Goal: Task Accomplishment & Management: Manage account settings

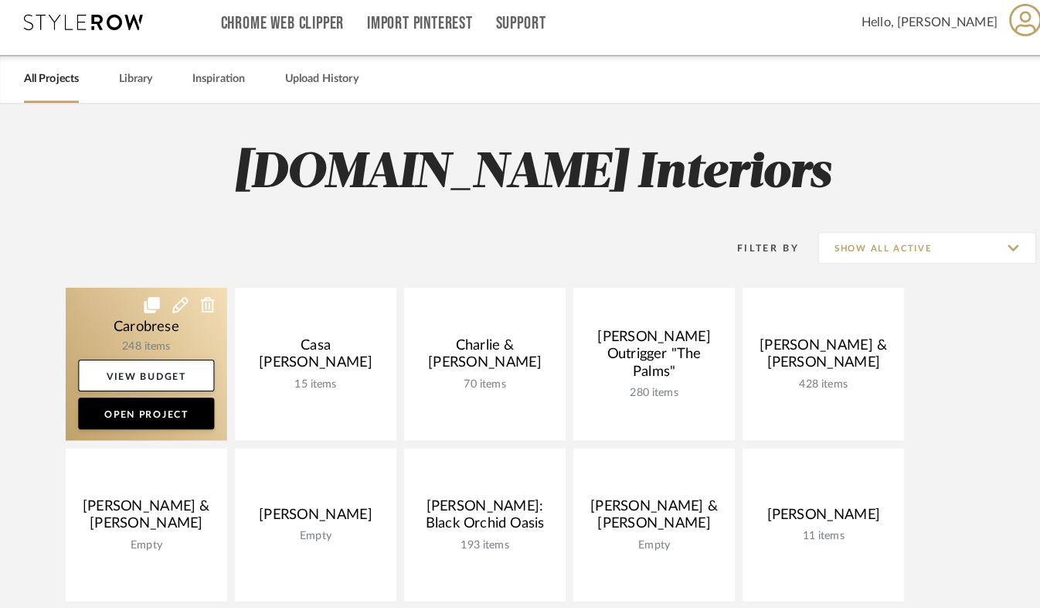
click at [131, 352] on link at bounding box center [143, 365] width 158 height 149
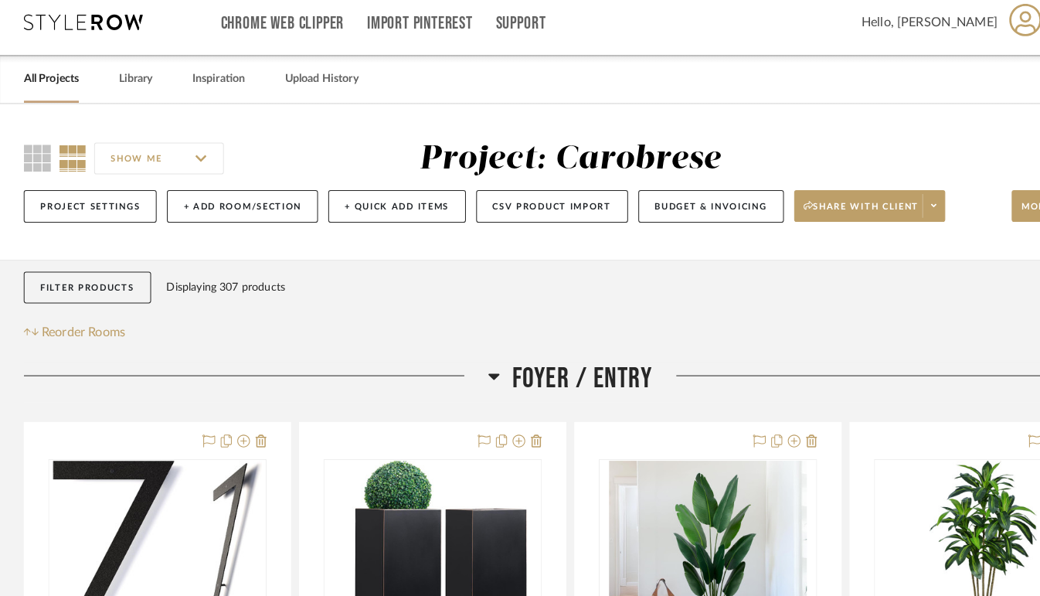
click at [928, 211] on div "Project Settings + Add Room/Section + Quick Add Items CSV Product Import Budget…" at bounding box center [557, 212] width 1068 height 52
click at [923, 211] on span at bounding box center [912, 210] width 22 height 23
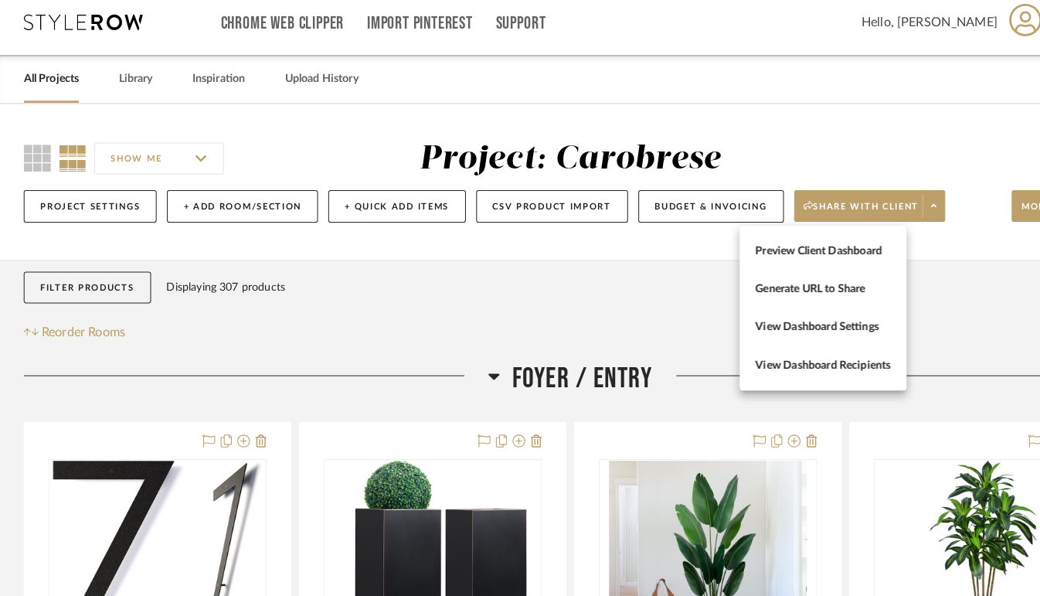
scroll to position [0, 73]
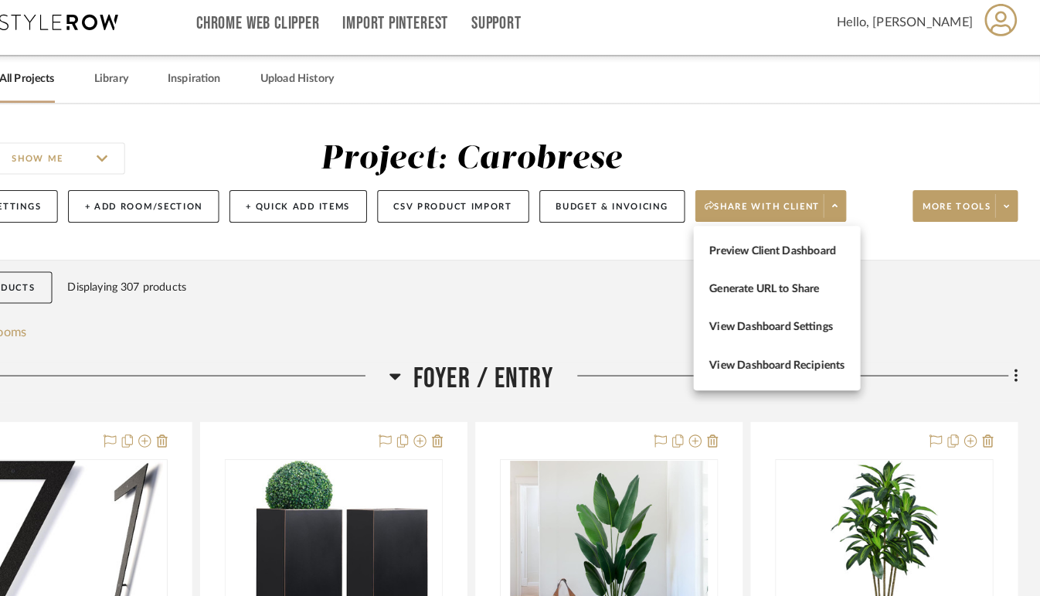
click at [1015, 213] on div at bounding box center [520, 298] width 1040 height 596
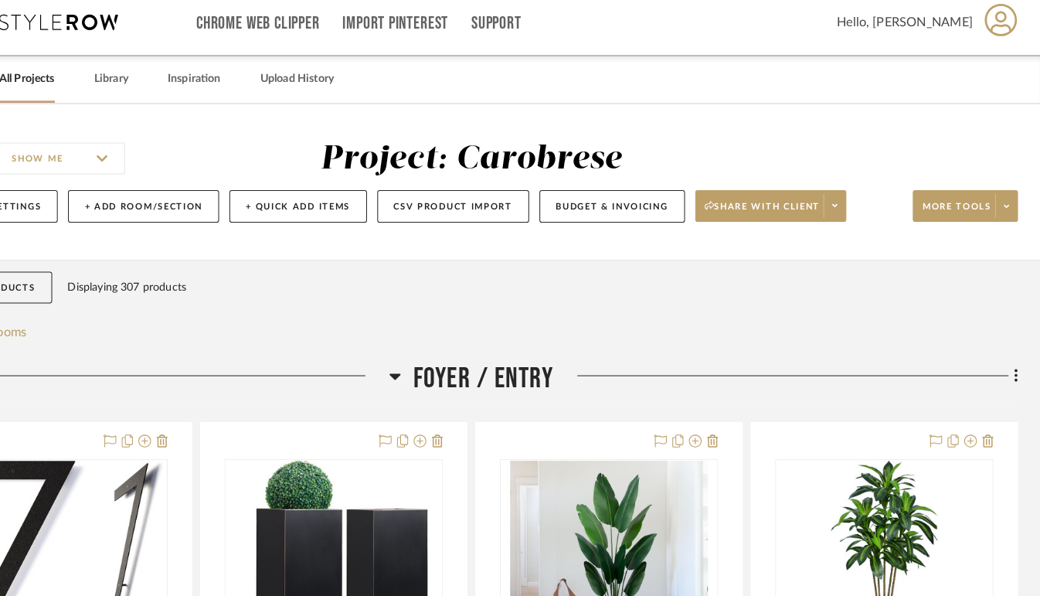
click at [1015, 213] on span at bounding box center [1007, 210] width 22 height 23
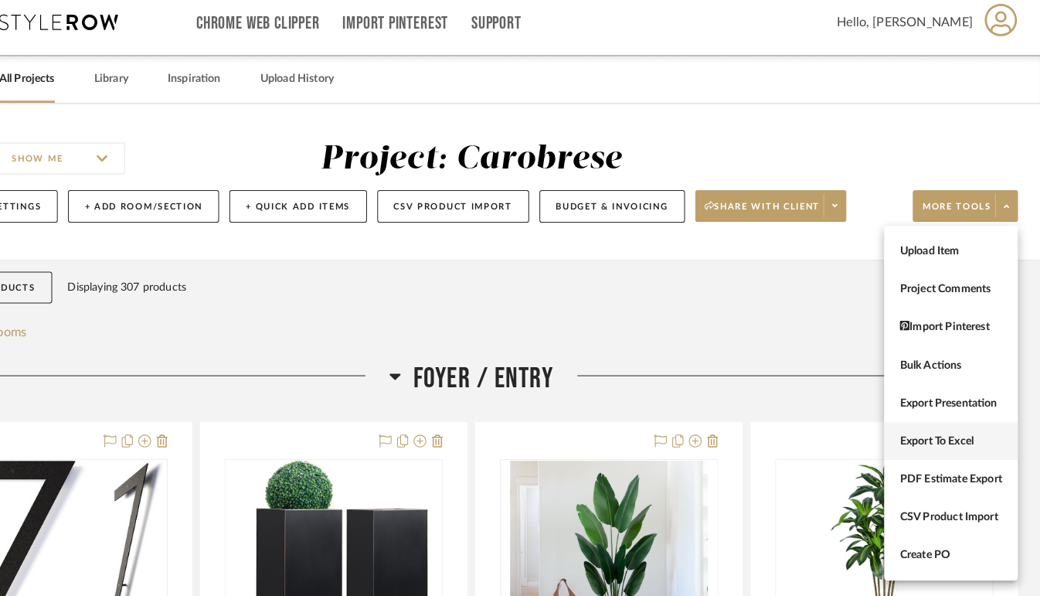
click at [937, 427] on button "Export To Excel" at bounding box center [953, 440] width 131 height 37
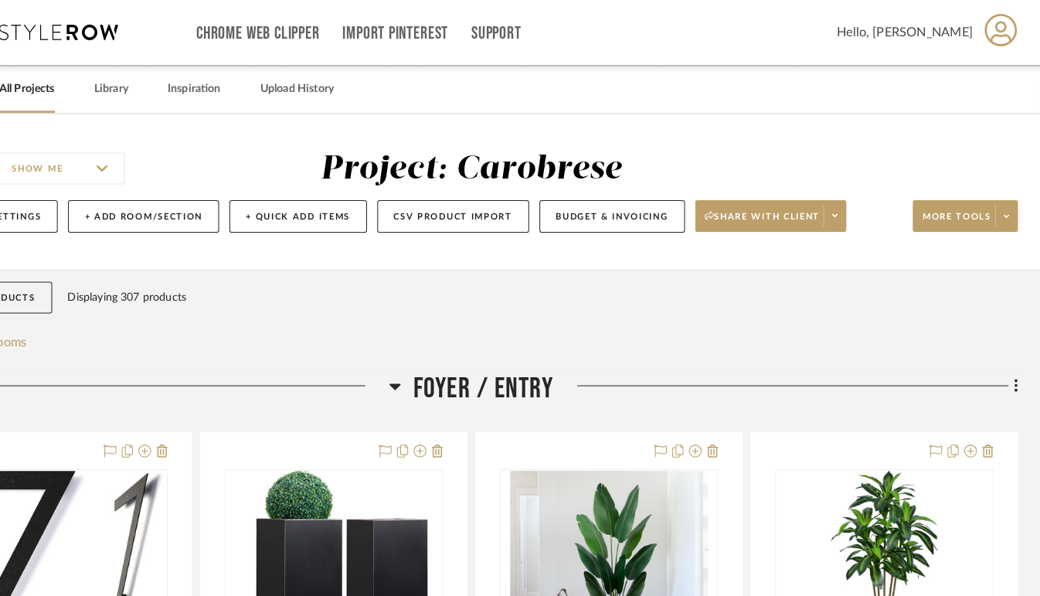
drag, startPoint x: 659, startPoint y: 96, endPoint x: 869, endPoint y: -17, distance: 238.6
click at [869, 0] on html "Chrome Web Clipper Import Pinterest Support All Projects Library Inspiration Up…" at bounding box center [447, 298] width 1040 height 596
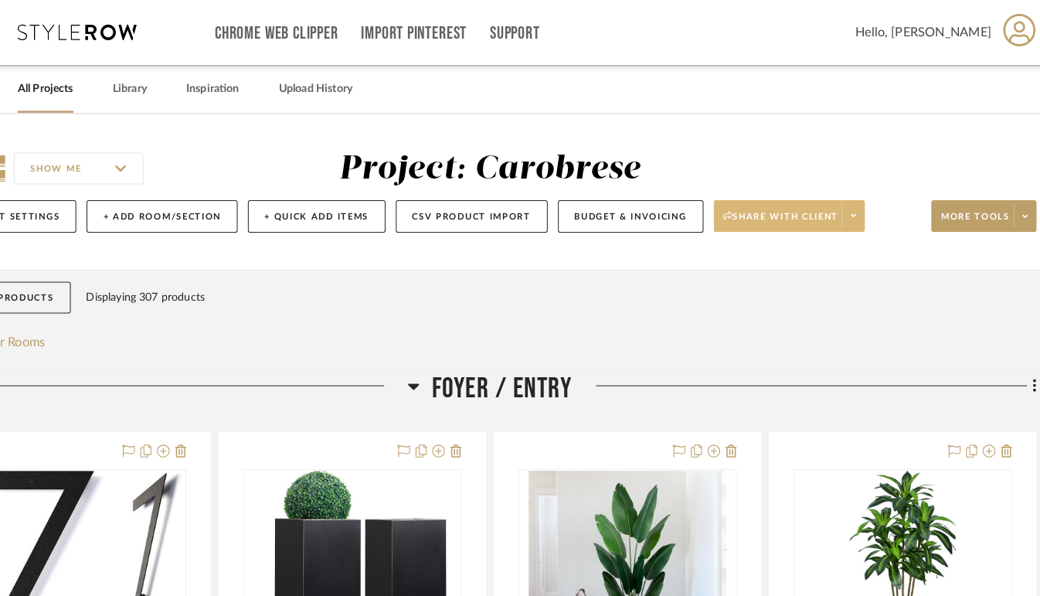
click at [840, 211] on icon at bounding box center [839, 210] width 5 height 9
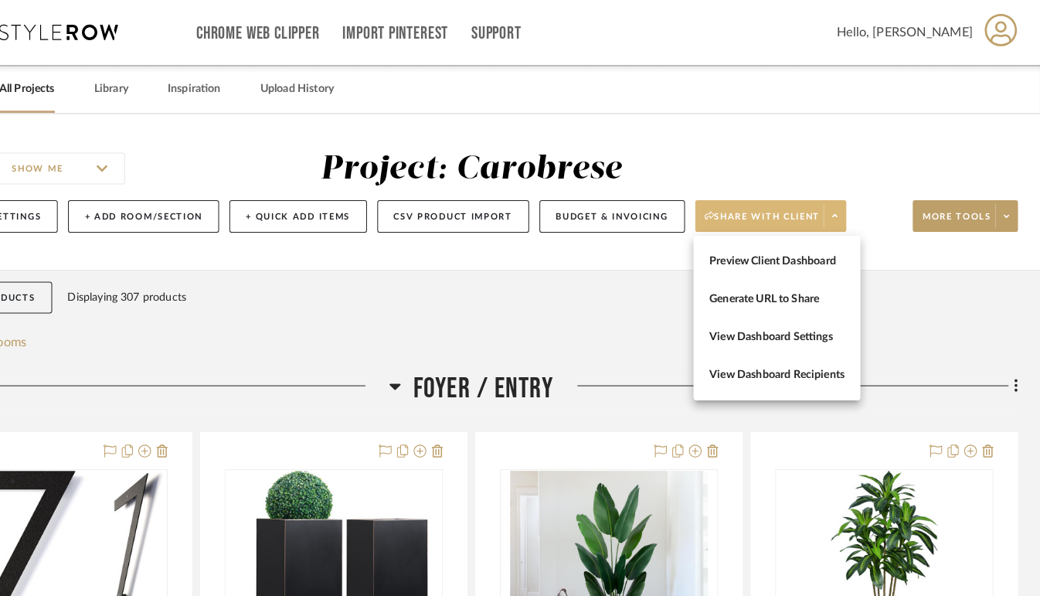
click at [1009, 221] on div at bounding box center [520, 298] width 1040 height 596
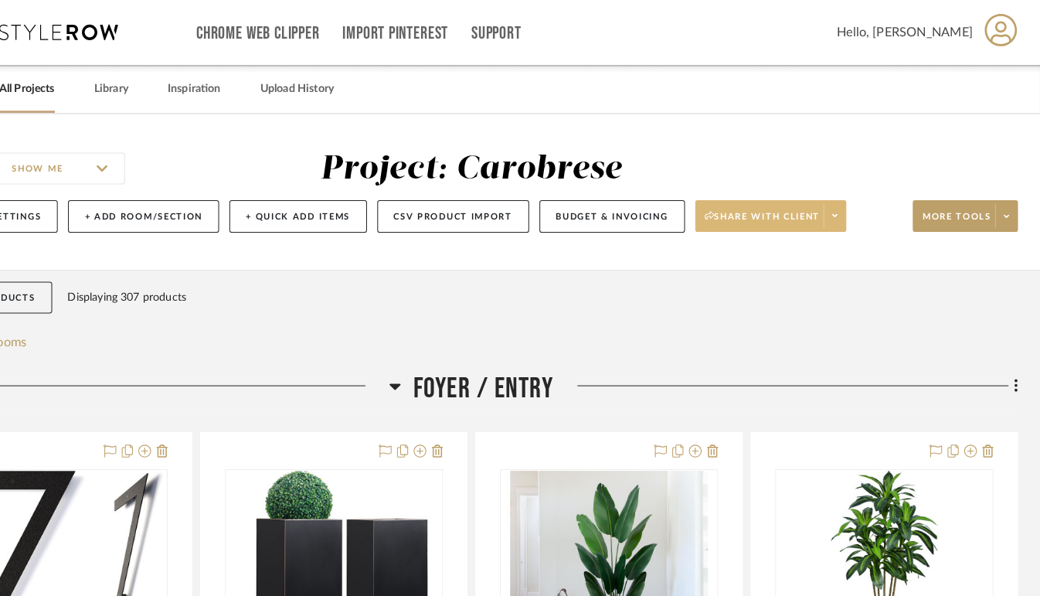
click at [1009, 221] on span at bounding box center [1007, 210] width 22 height 23
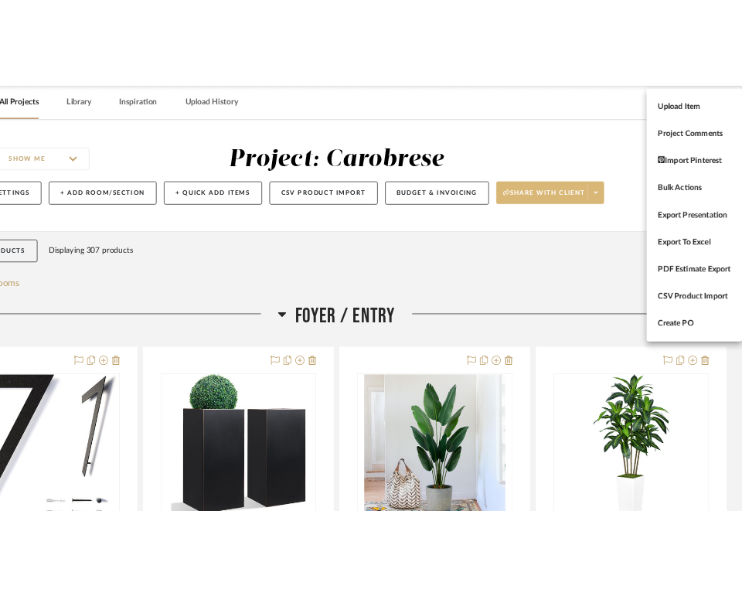
scroll to position [64, 79]
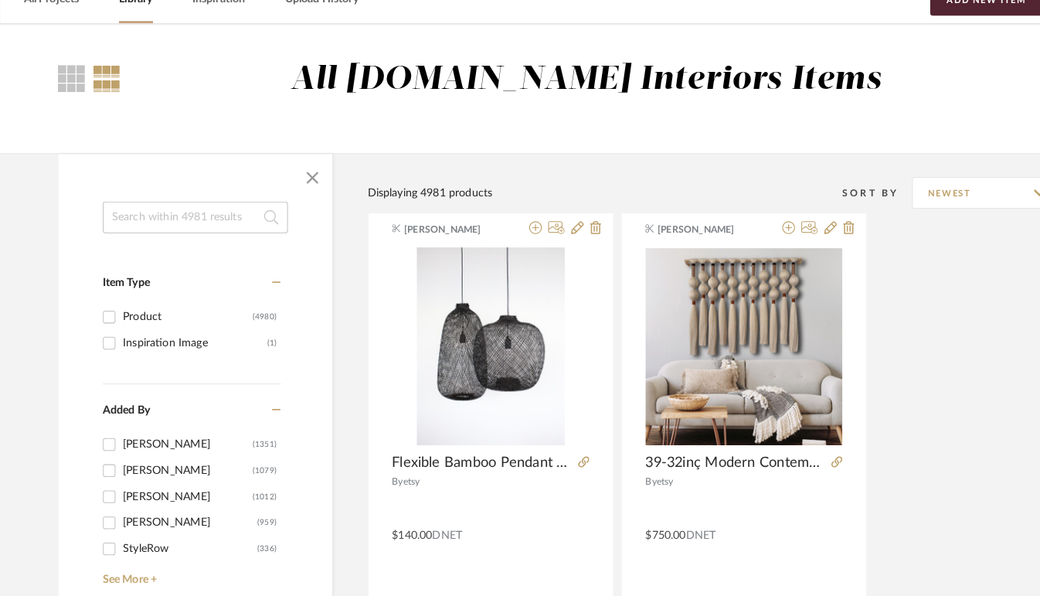
scroll to position [90, 0]
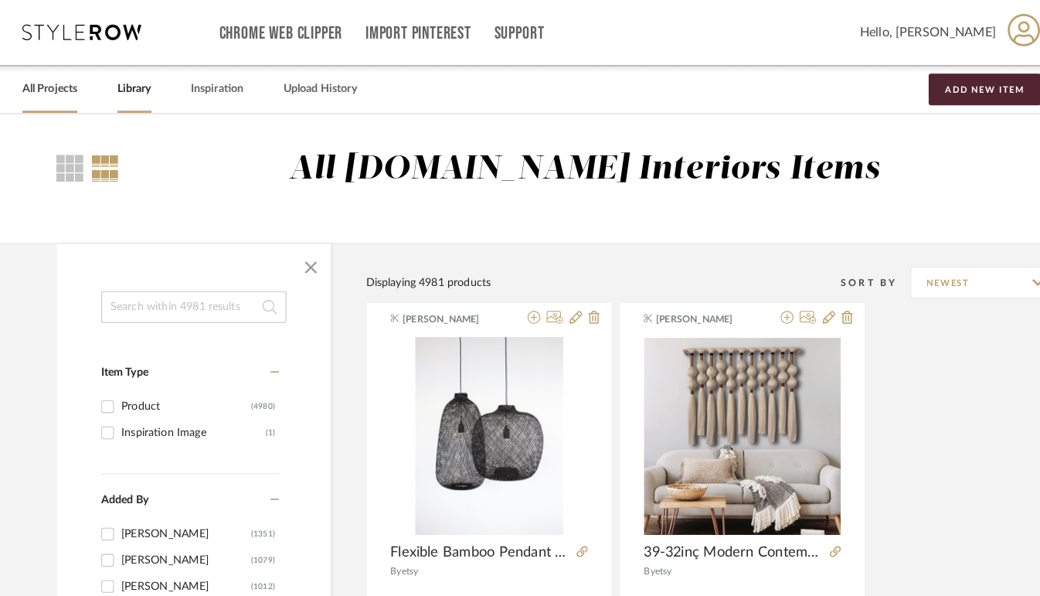
click at [32, 87] on link "All Projects" at bounding box center [50, 87] width 54 height 21
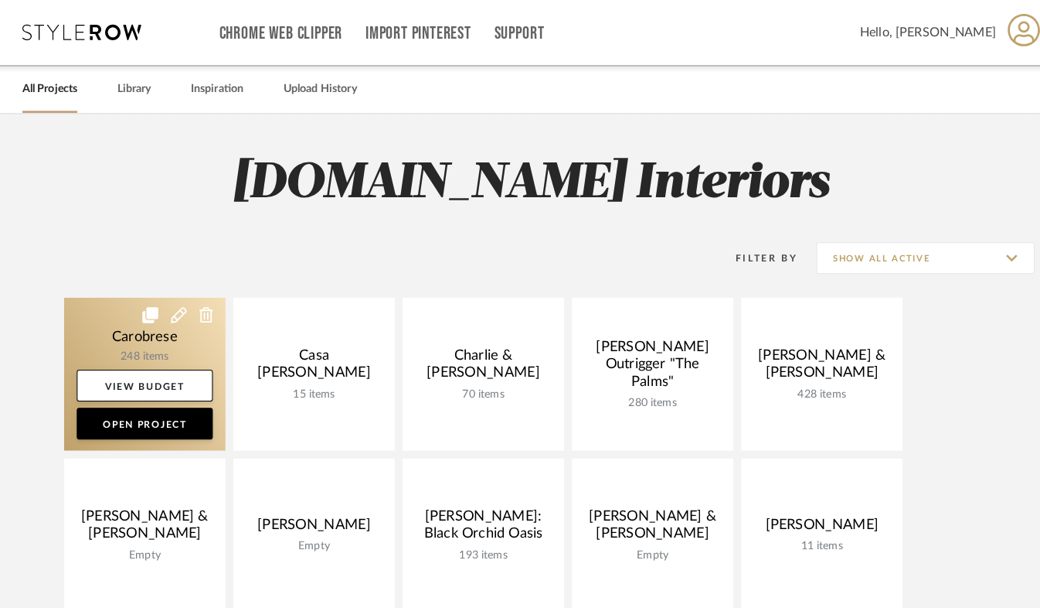
click at [132, 349] on link at bounding box center [143, 365] width 158 height 149
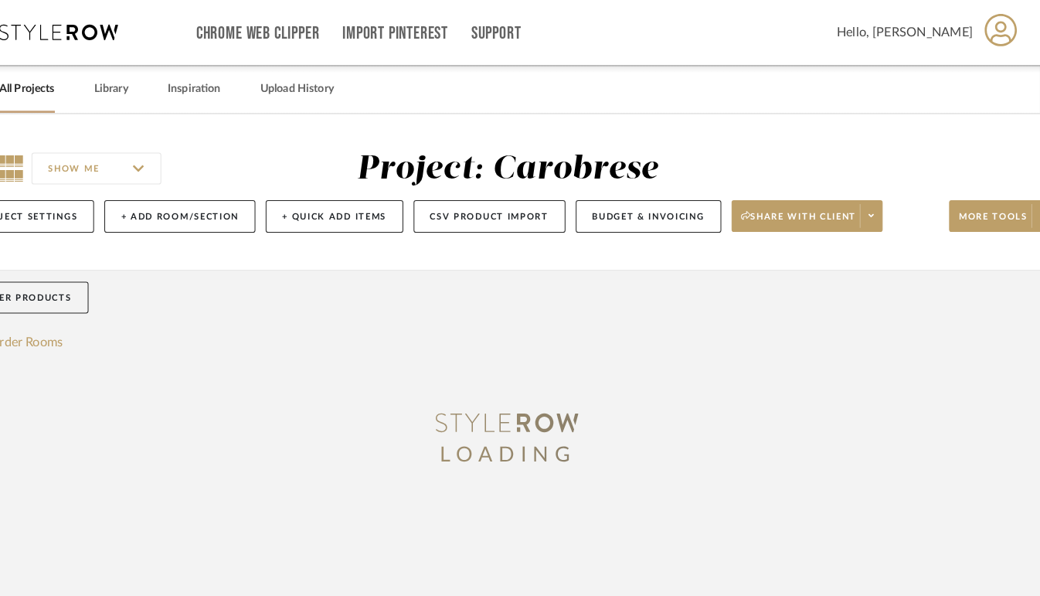
scroll to position [0, 73]
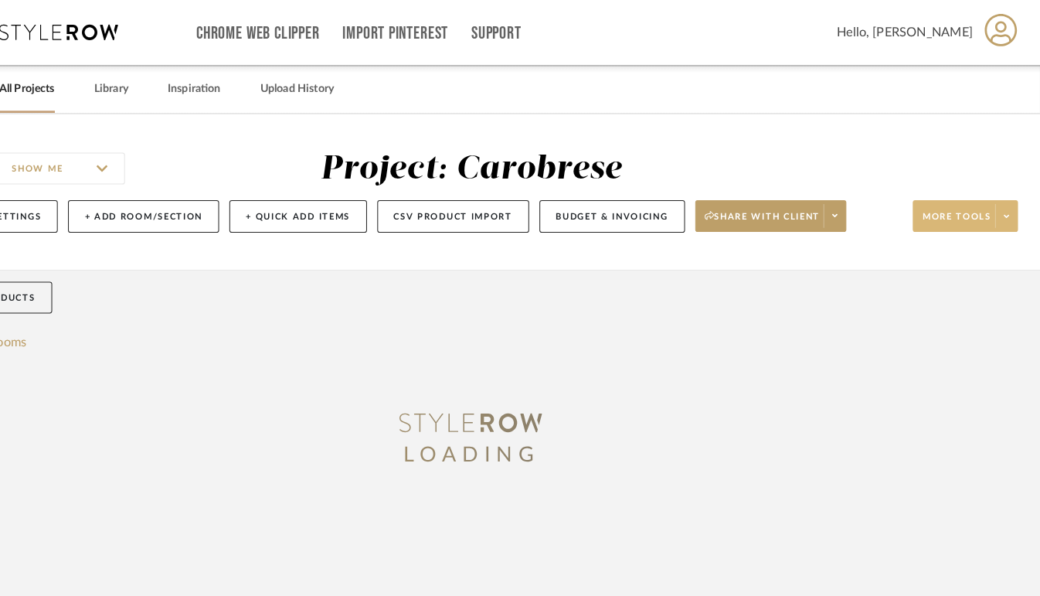
click at [1011, 224] on button "More tools" at bounding box center [967, 211] width 103 height 31
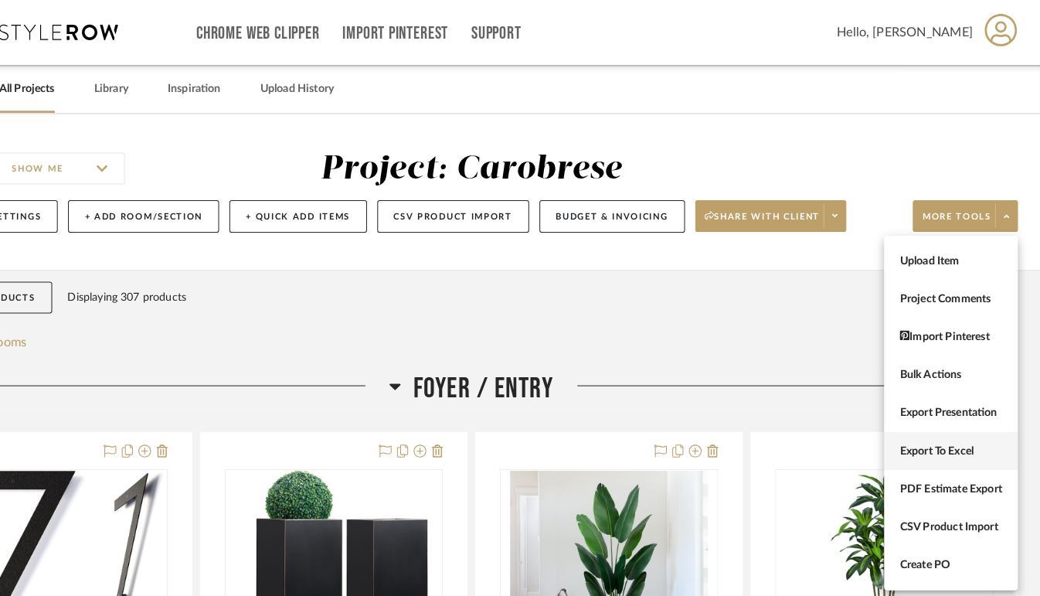
click at [958, 443] on span "Export To Excel" at bounding box center [954, 440] width 100 height 13
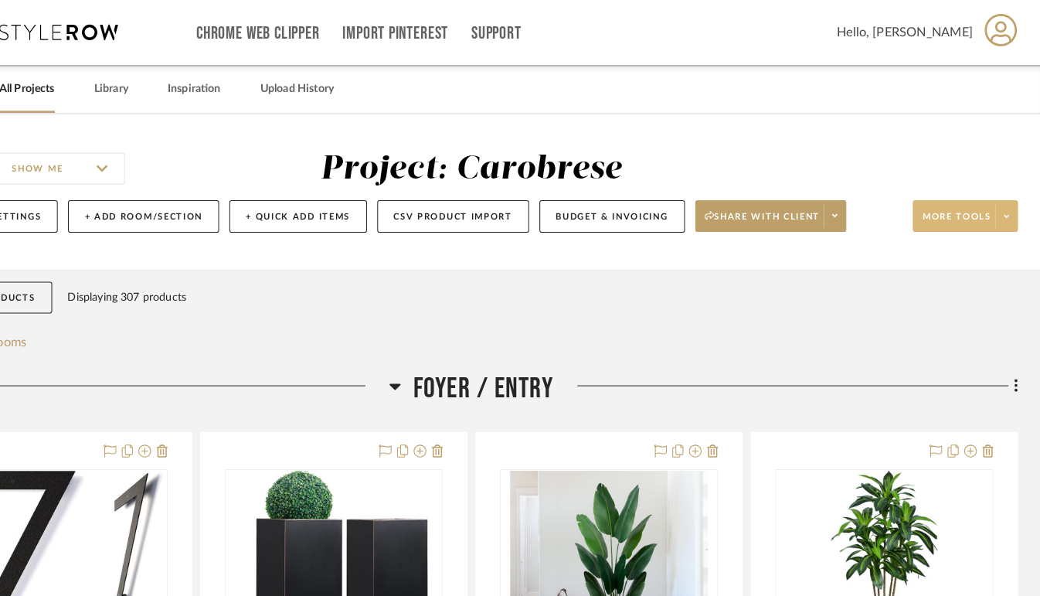
click at [1009, 213] on icon at bounding box center [1007, 211] width 5 height 9
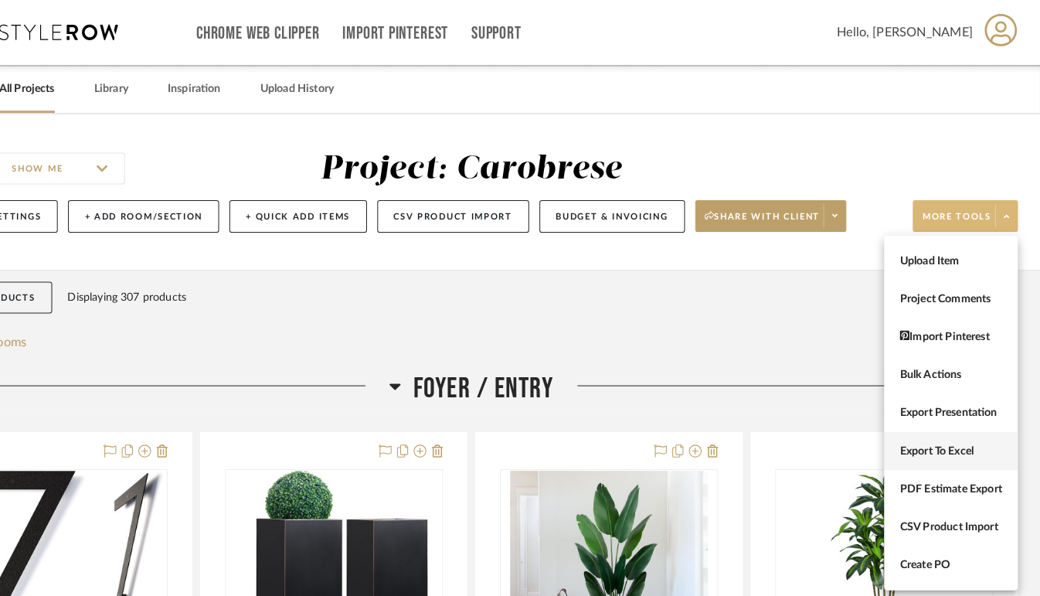
click at [968, 437] on span "Export To Excel" at bounding box center [954, 440] width 100 height 13
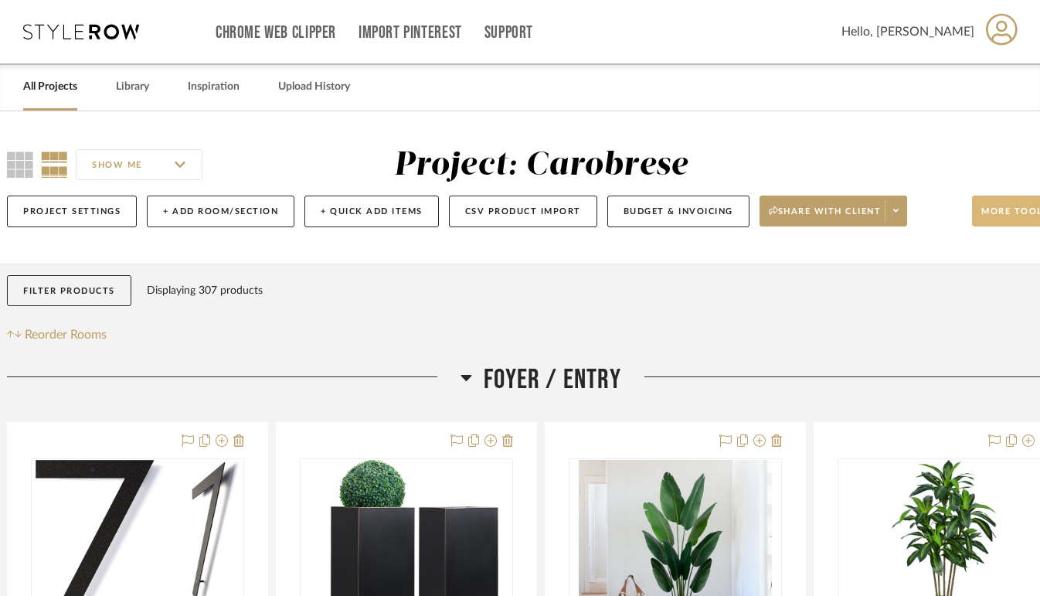
scroll to position [0, 12]
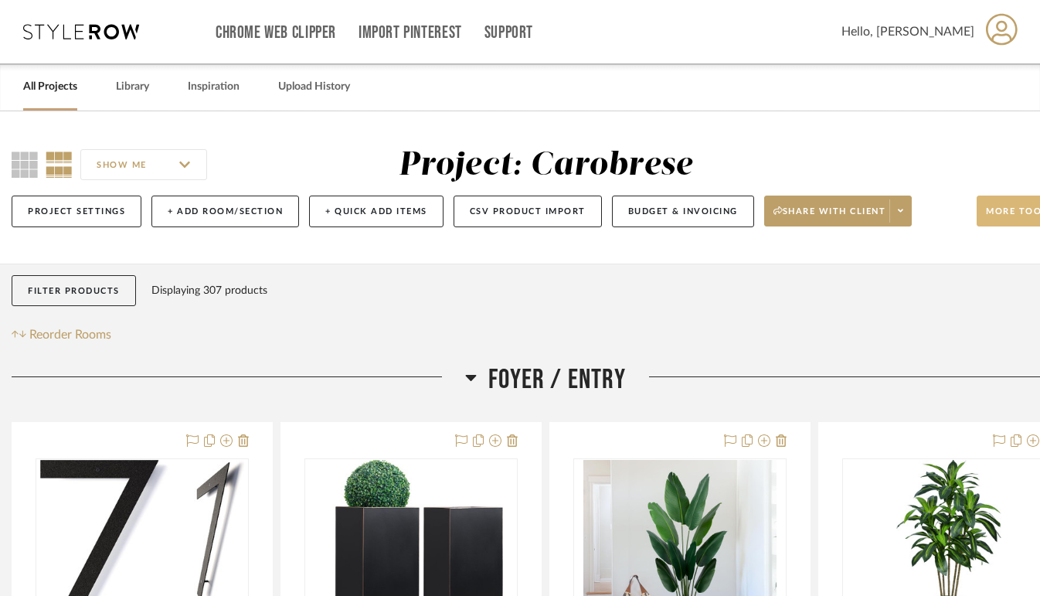
click at [67, 89] on link "All Projects" at bounding box center [50, 87] width 54 height 21
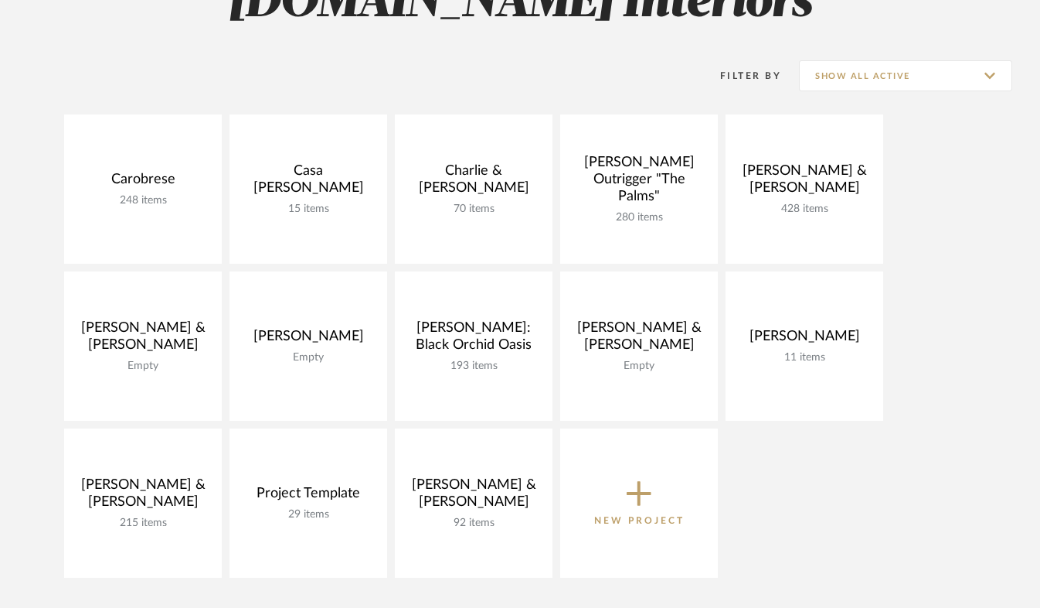
scroll to position [175, 0]
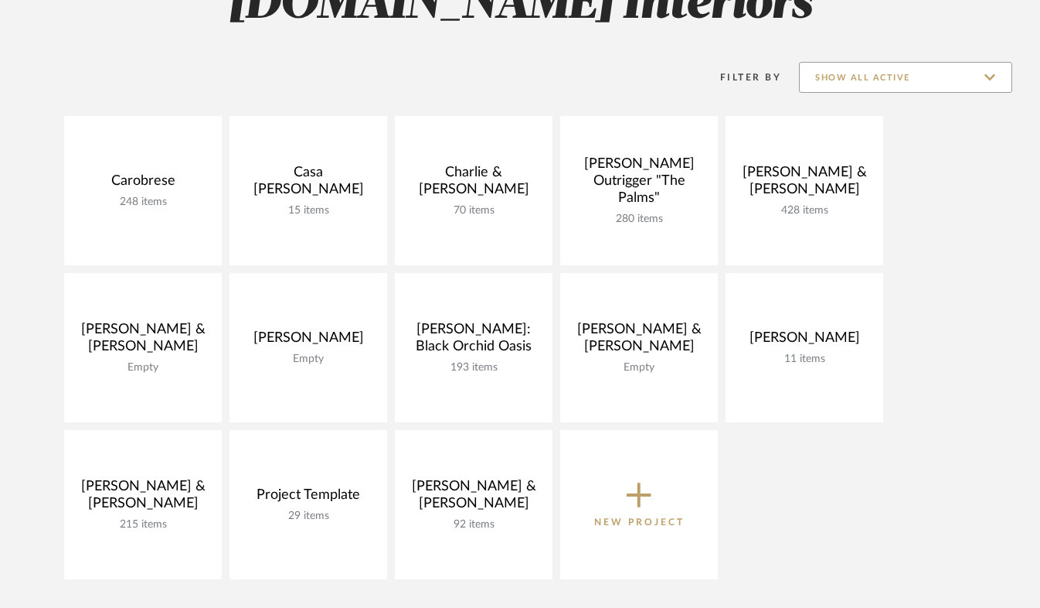
click at [943, 80] on input "Show All Active" at bounding box center [905, 77] width 213 height 31
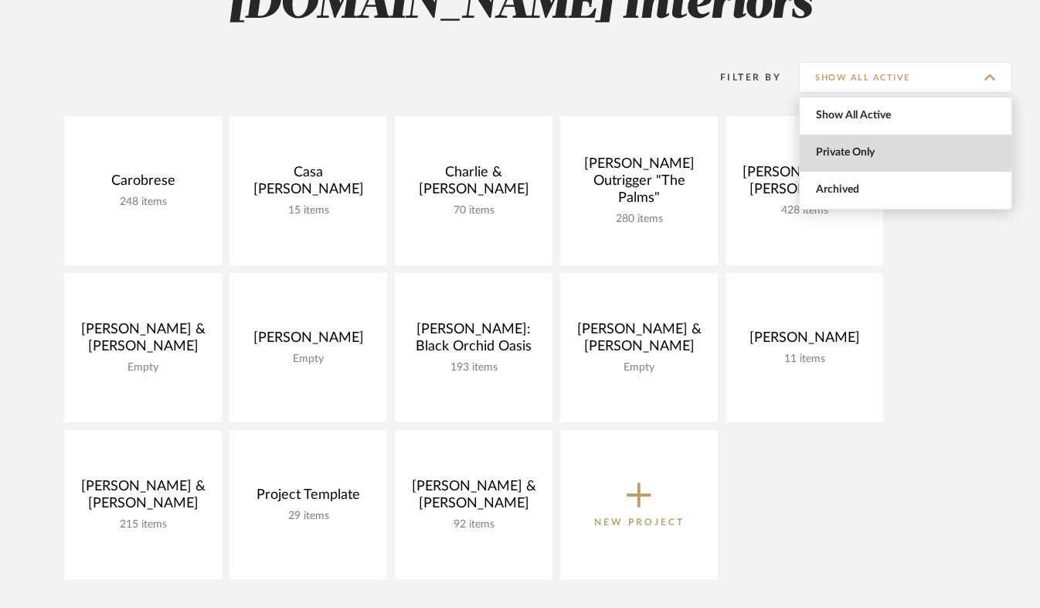
click at [852, 152] on span "Private Only" at bounding box center [907, 152] width 183 height 13
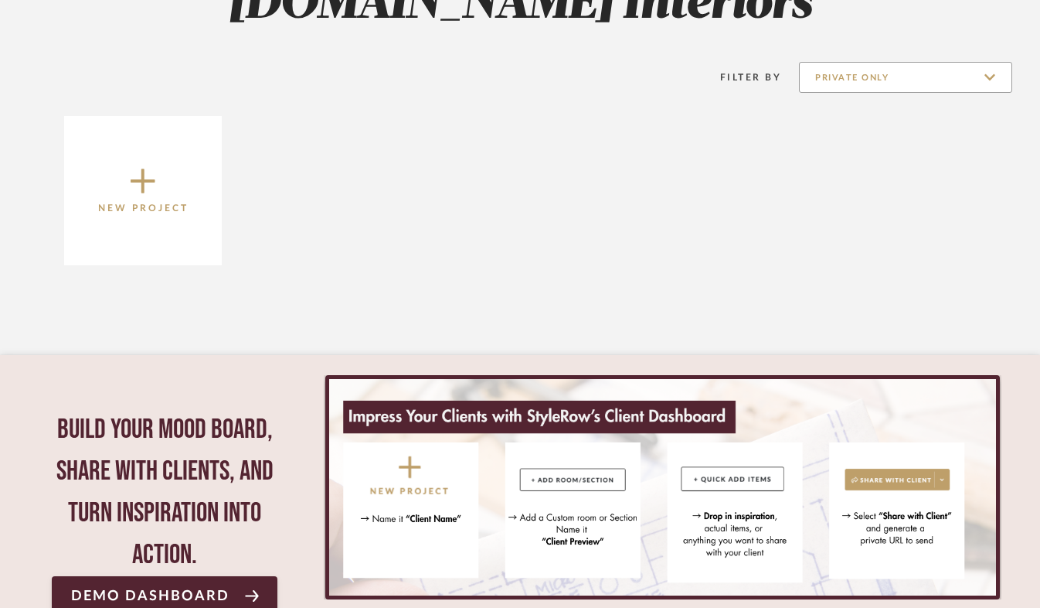
click at [995, 77] on input "Private Only" at bounding box center [905, 77] width 213 height 31
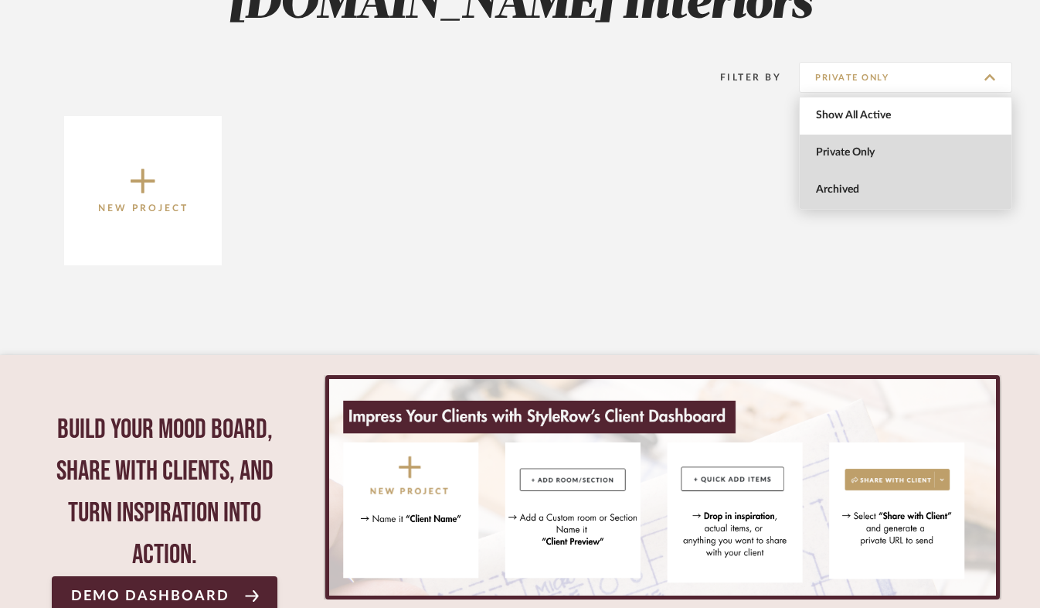
click at [863, 178] on span "Archived" at bounding box center [906, 190] width 212 height 37
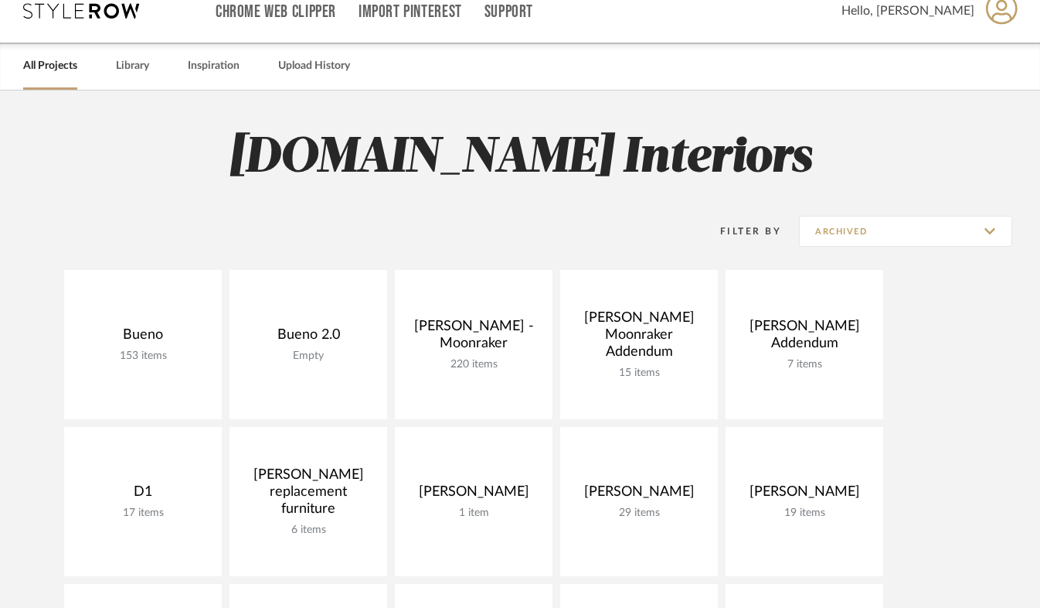
scroll to position [20, 0]
click at [980, 223] on input "Archived" at bounding box center [905, 231] width 213 height 31
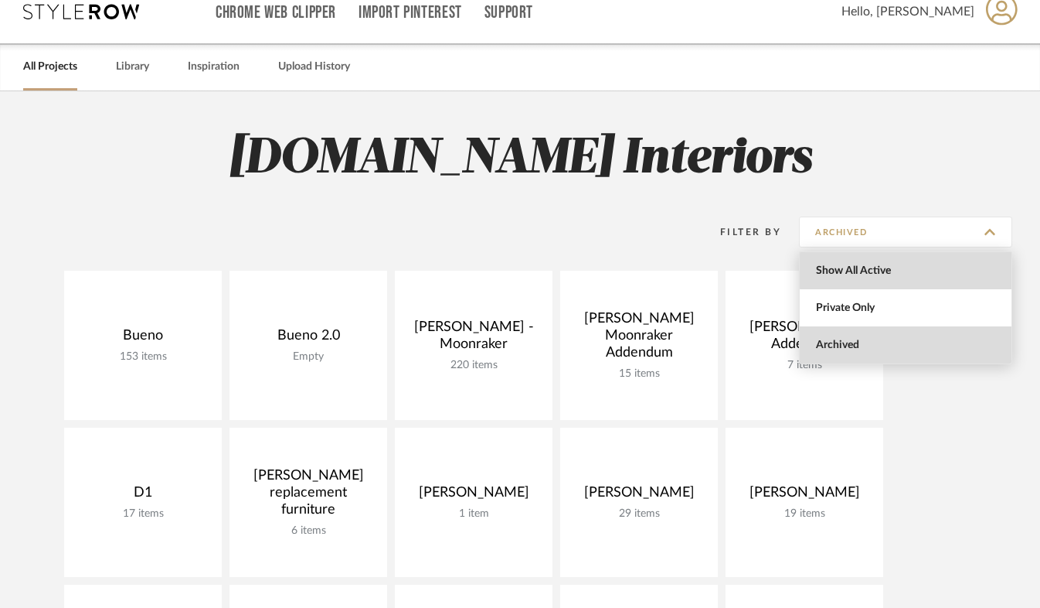
click at [986, 271] on span "Show All Active" at bounding box center [907, 270] width 183 height 13
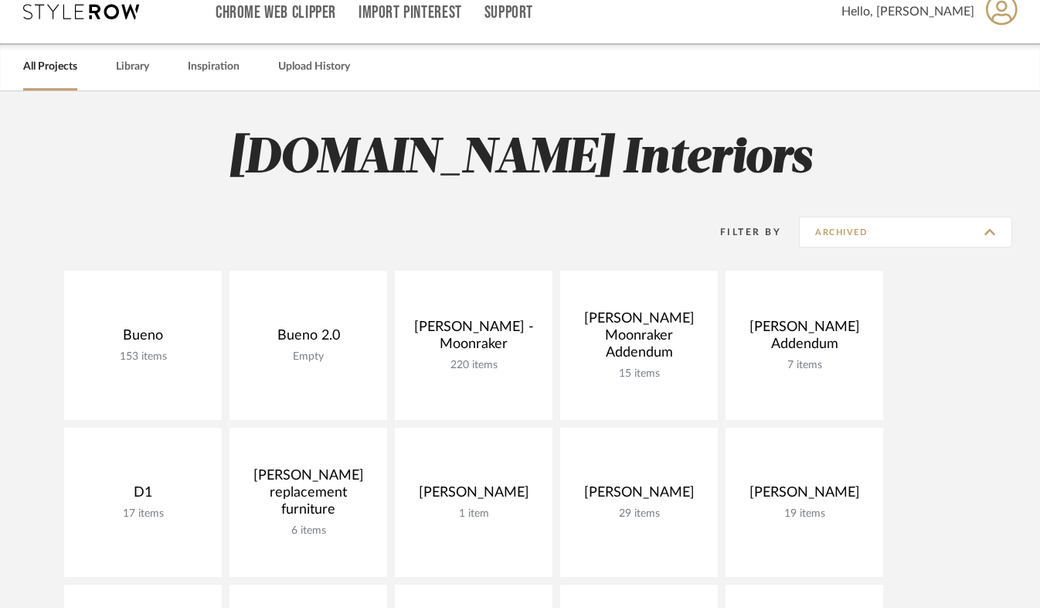
type input "Show All Active"
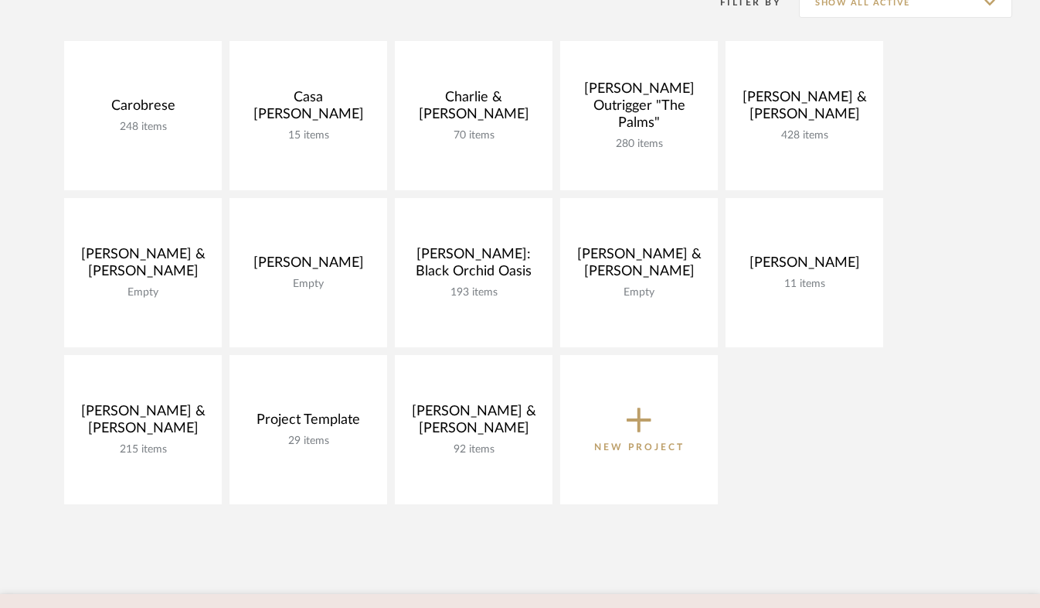
scroll to position [267, 0]
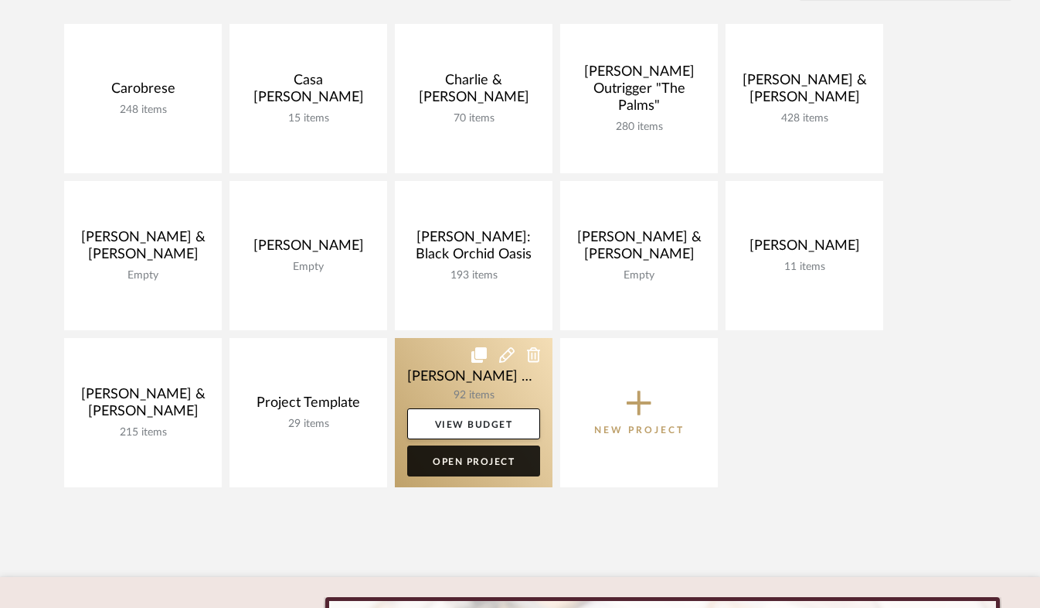
click at [497, 458] on link "Open Project" at bounding box center [473, 460] width 133 height 31
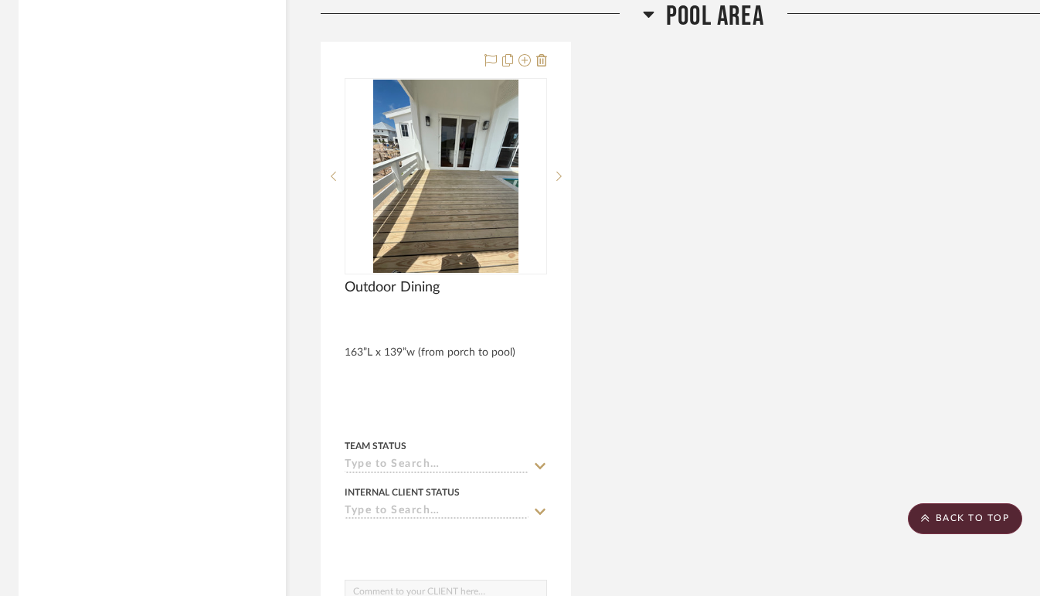
scroll to position [17082, 5]
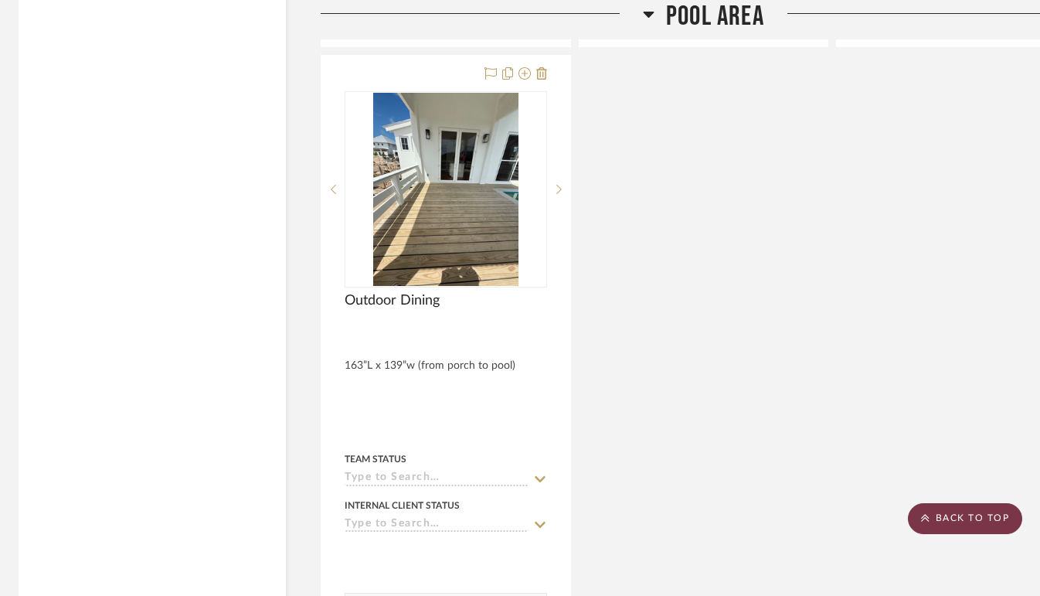
click at [929, 532] on scroll-to-top-button "BACK TO TOP" at bounding box center [965, 518] width 114 height 31
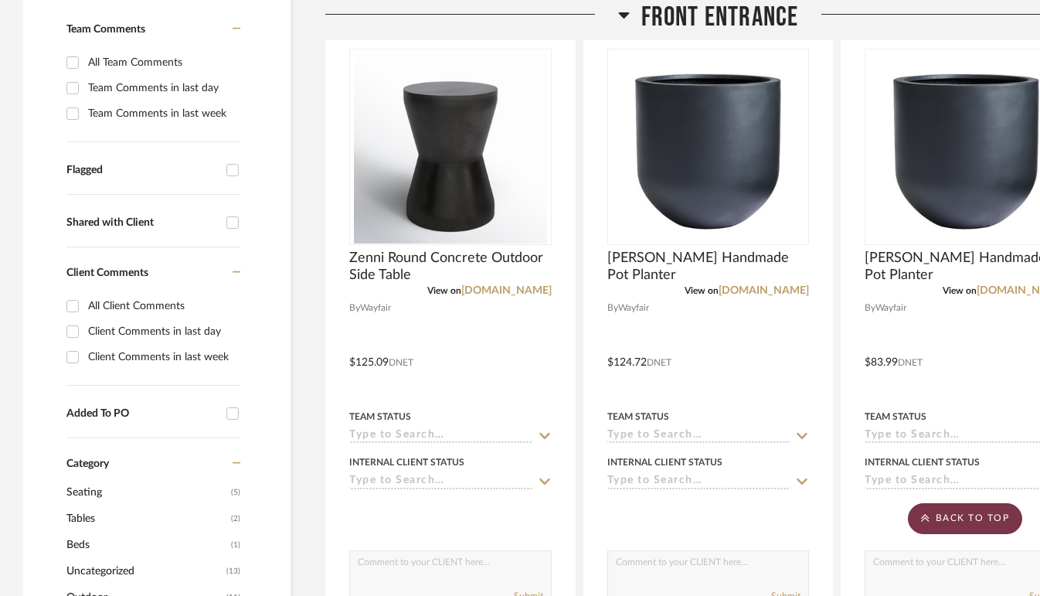
scroll to position [0, 0]
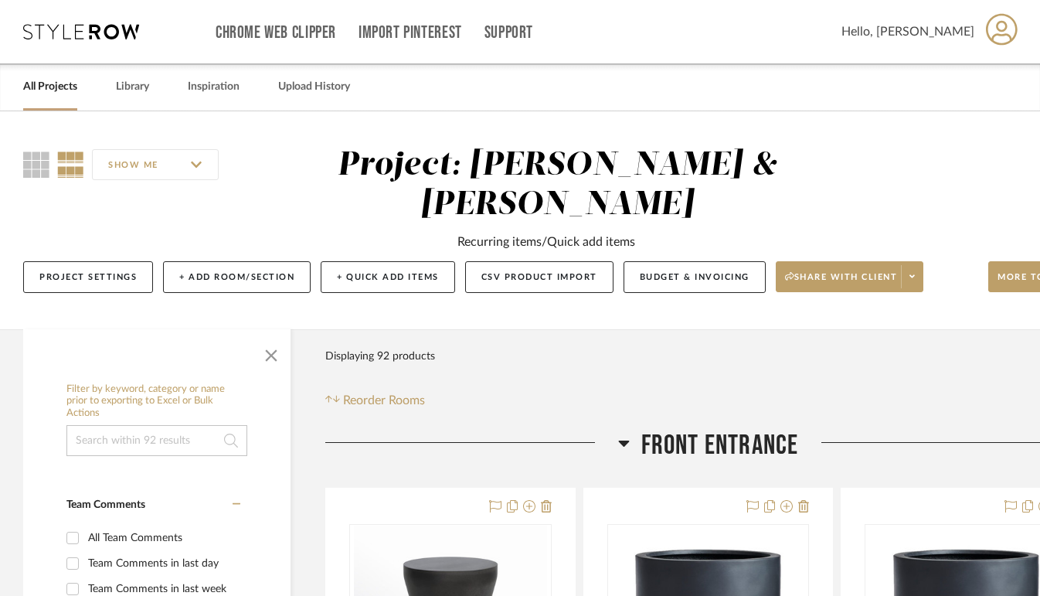
click at [46, 77] on link "All Projects" at bounding box center [50, 87] width 54 height 21
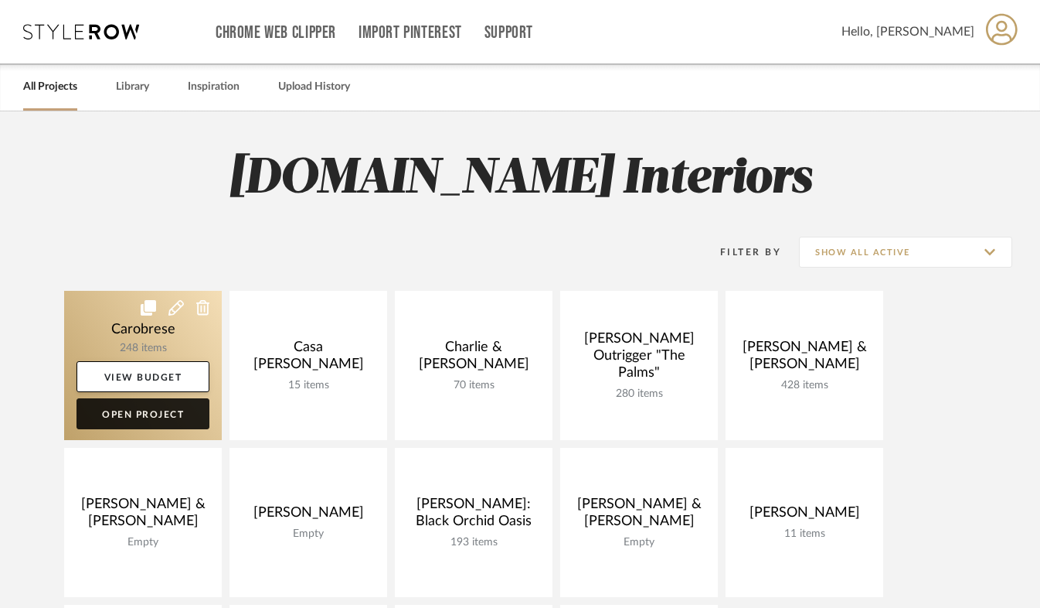
click at [163, 410] on link "Open Project" at bounding box center [143, 413] width 133 height 31
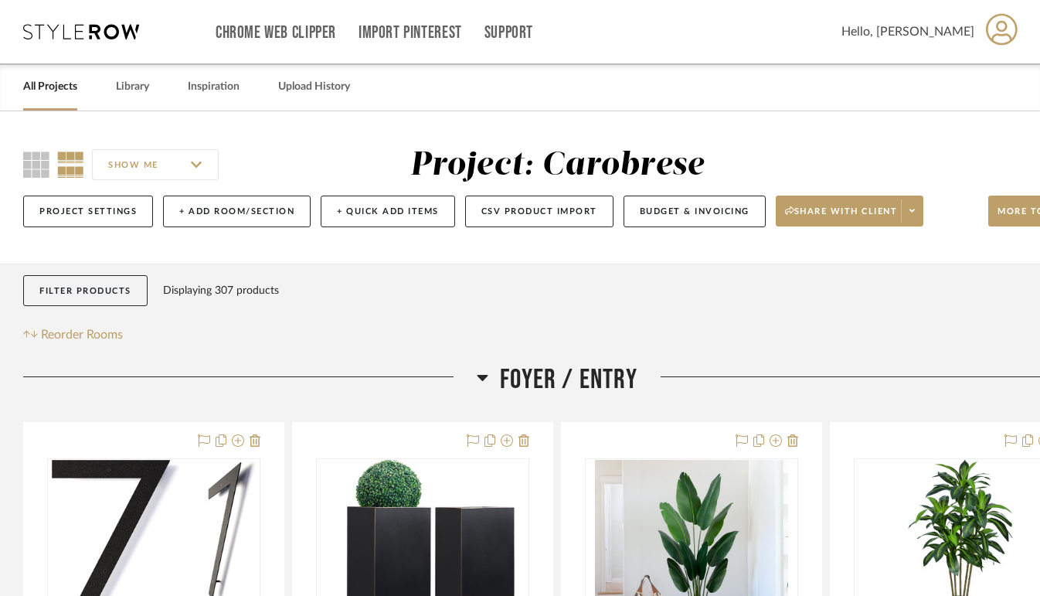
click at [51, 96] on link "All Projects" at bounding box center [50, 87] width 54 height 21
